Goal: Transaction & Acquisition: Purchase product/service

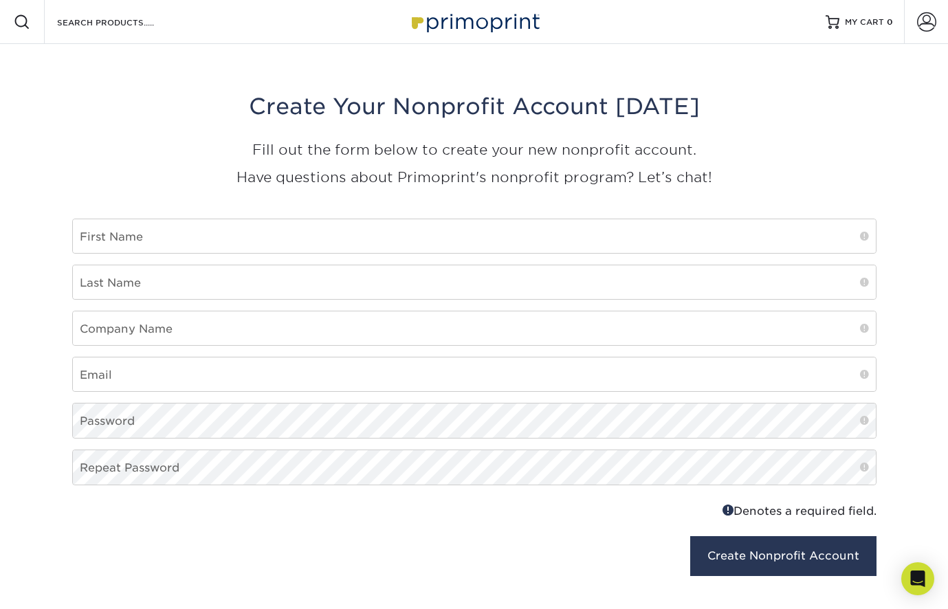
click at [509, 25] on img at bounding box center [473, 22] width 137 height 30
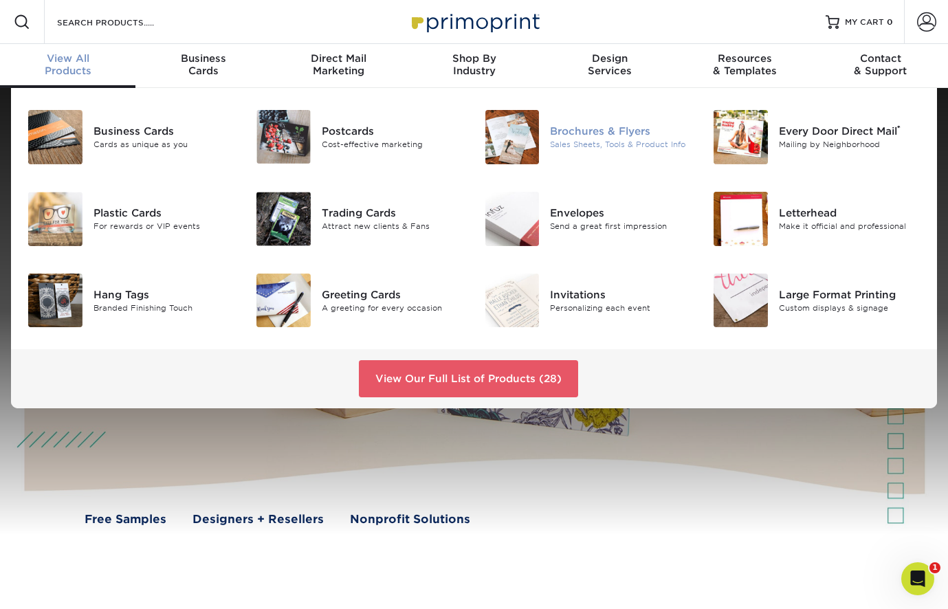
click at [568, 131] on div "Brochures & Flyers" at bounding box center [621, 131] width 142 height 15
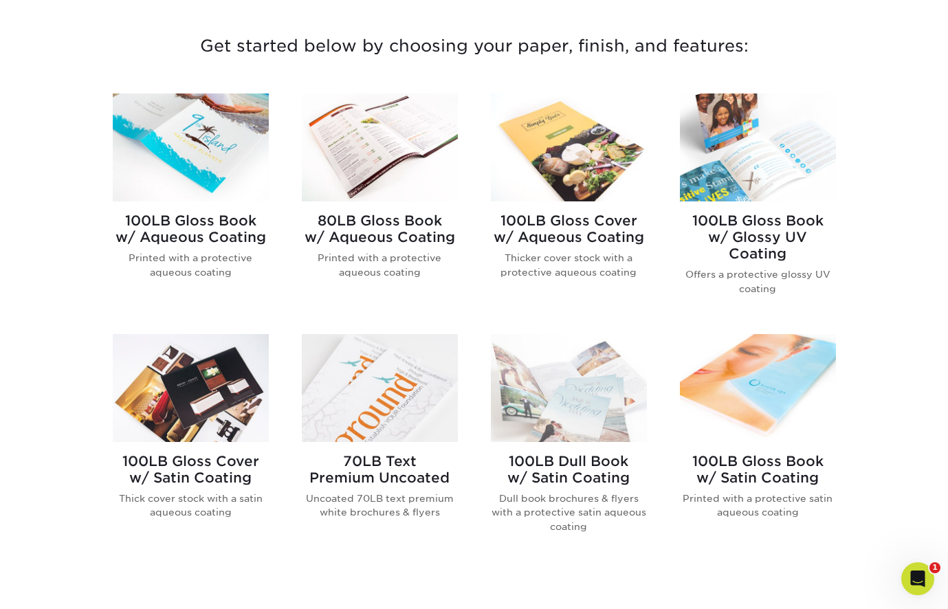
scroll to position [514, 0]
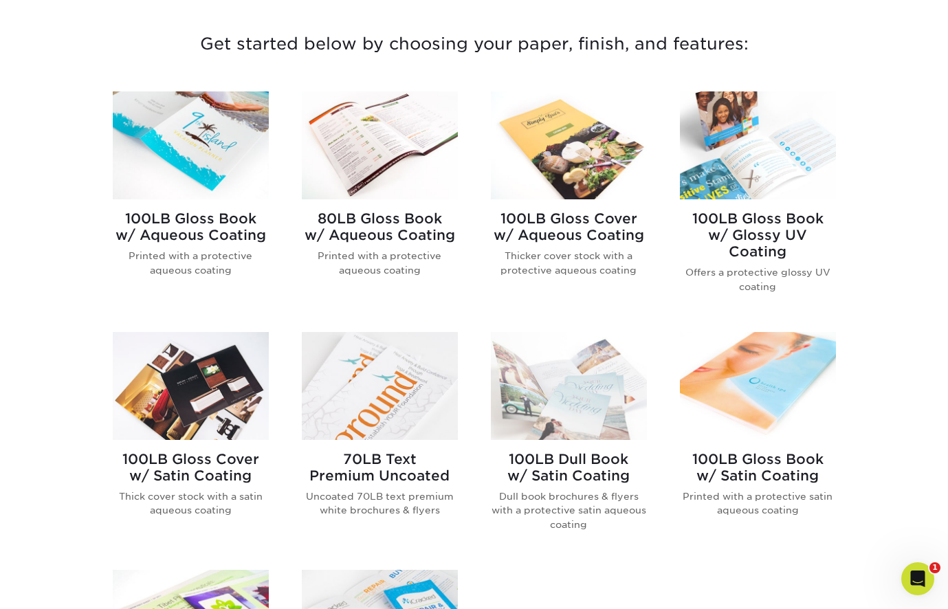
click at [217, 239] on h2 "100LB Gloss Book w/ Aqueous Coating" at bounding box center [191, 226] width 156 height 33
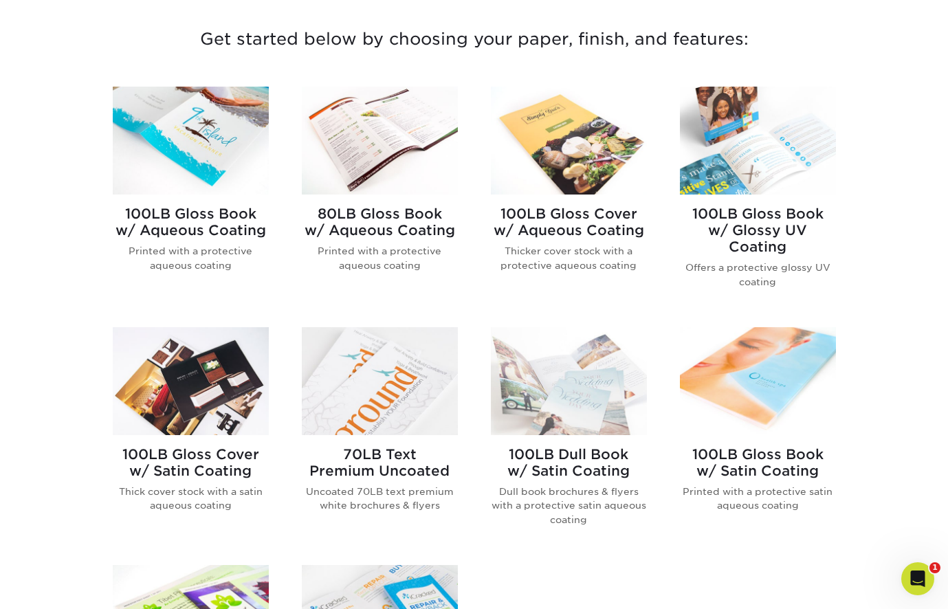
scroll to position [520, 0]
